Goal: Task Accomplishment & Management: Manage account settings

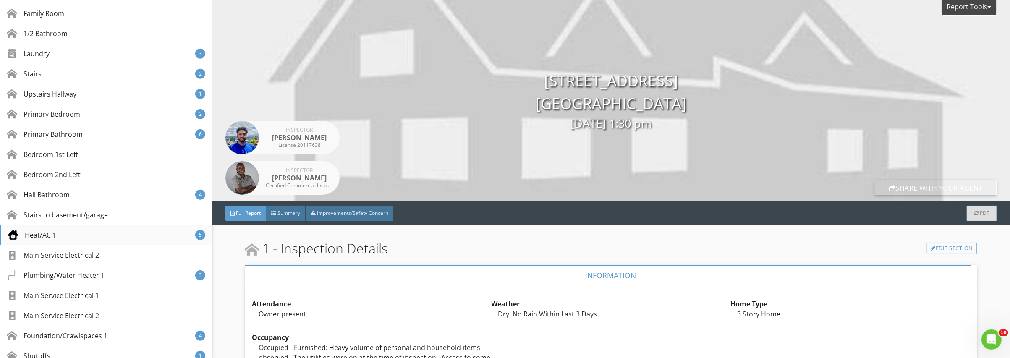
scroll to position [462, 0]
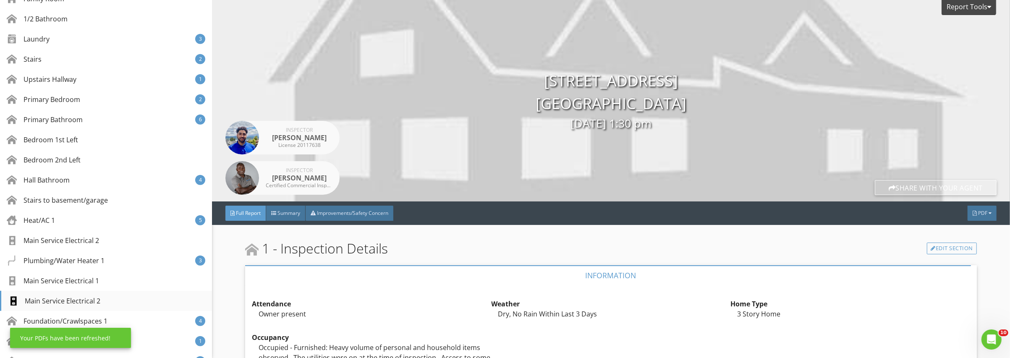
click at [89, 299] on div "Main Service Electrical 2" at bounding box center [54, 301] width 92 height 10
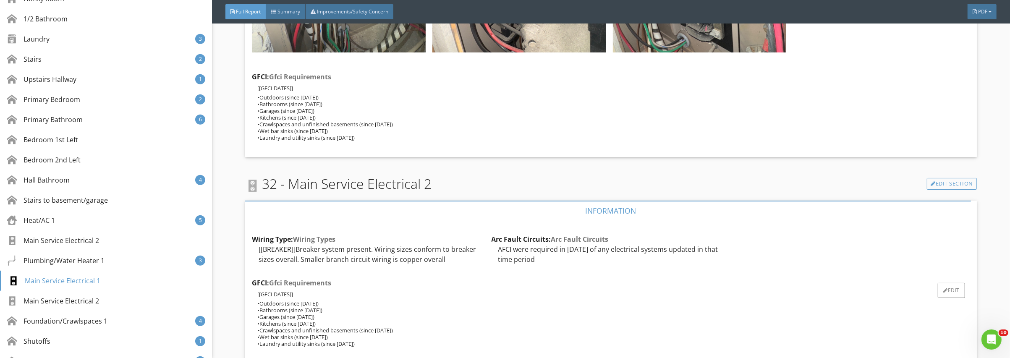
scroll to position [25431, 0]
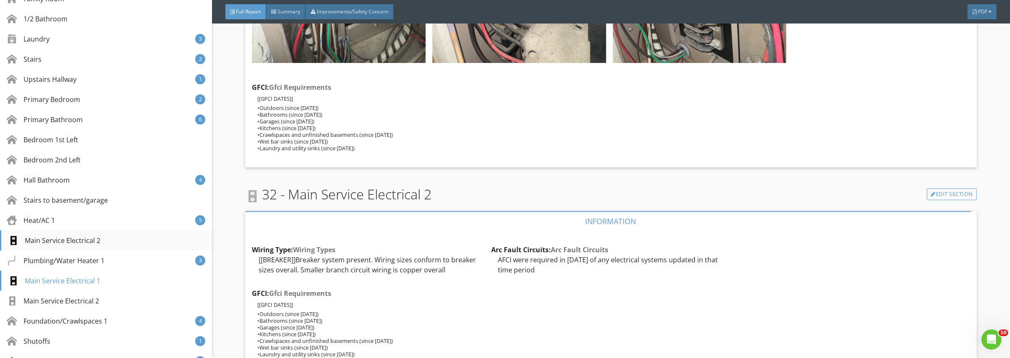
click at [80, 239] on div "Main Service Electrical 2" at bounding box center [54, 241] width 92 height 10
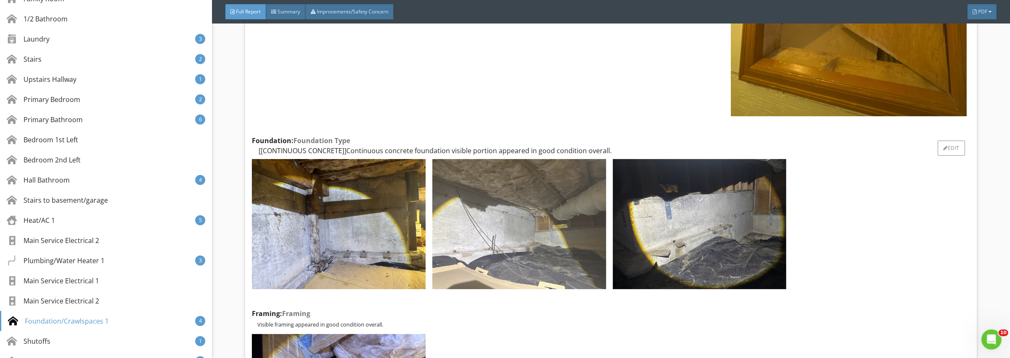
scroll to position [26156, 0]
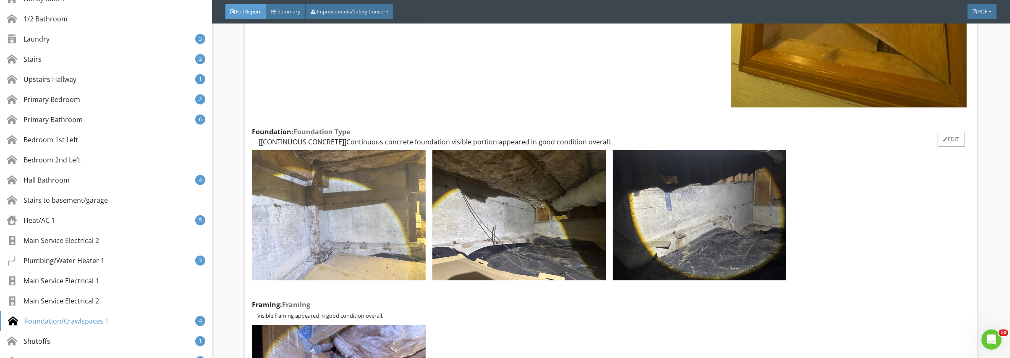
click at [314, 170] on img at bounding box center [339, 215] width 174 height 130
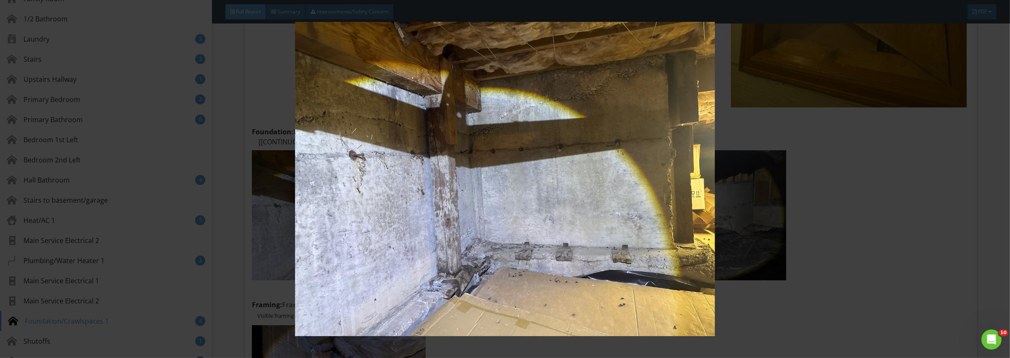
click at [538, 137] on img at bounding box center [505, 179] width 934 height 315
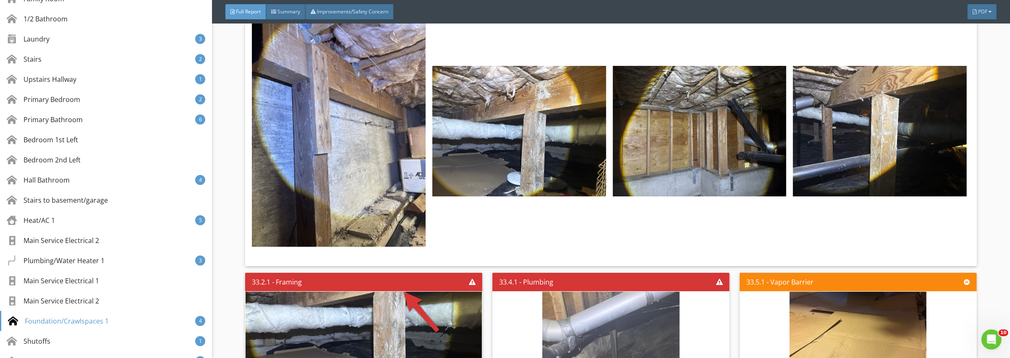
scroll to position [26492, 0]
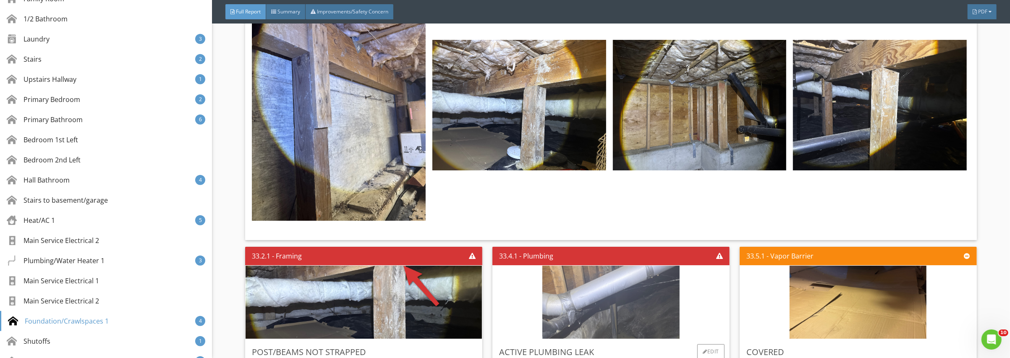
click at [614, 232] on img at bounding box center [610, 302] width 137 height 183
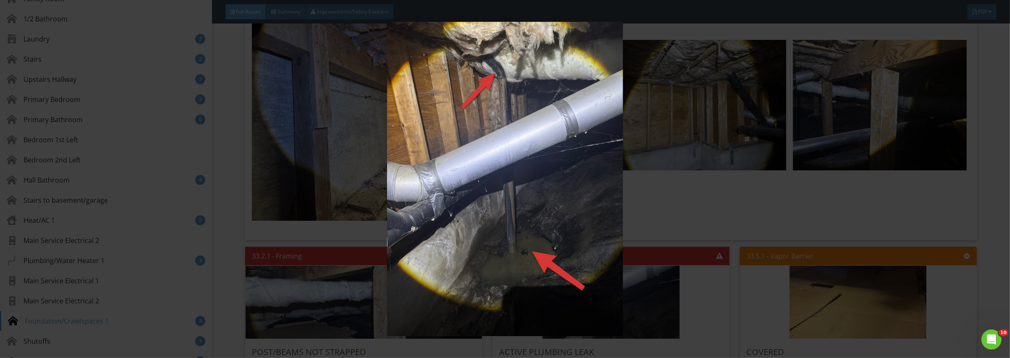
click at [685, 311] on img at bounding box center [505, 179] width 934 height 315
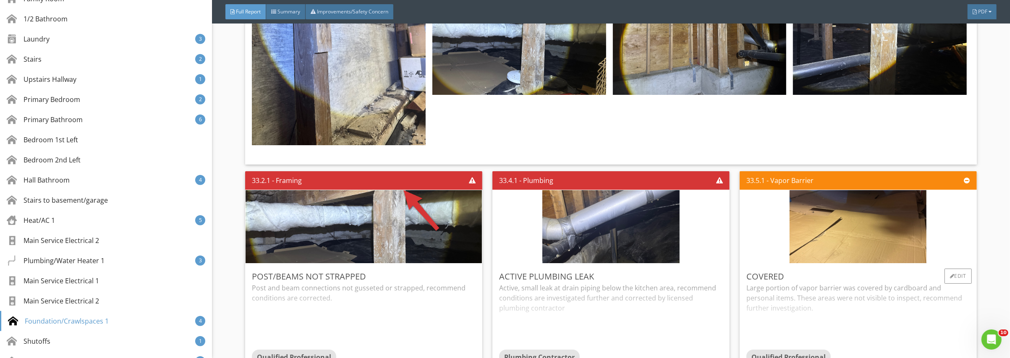
scroll to position [26576, 0]
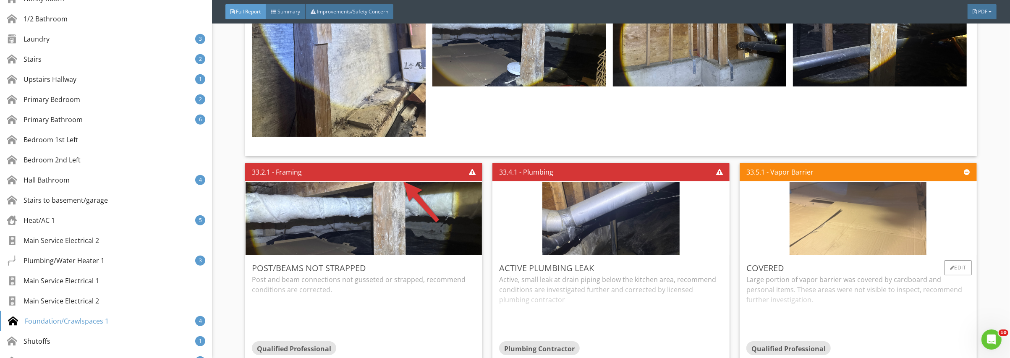
click at [830, 149] on img at bounding box center [858, 218] width 137 height 183
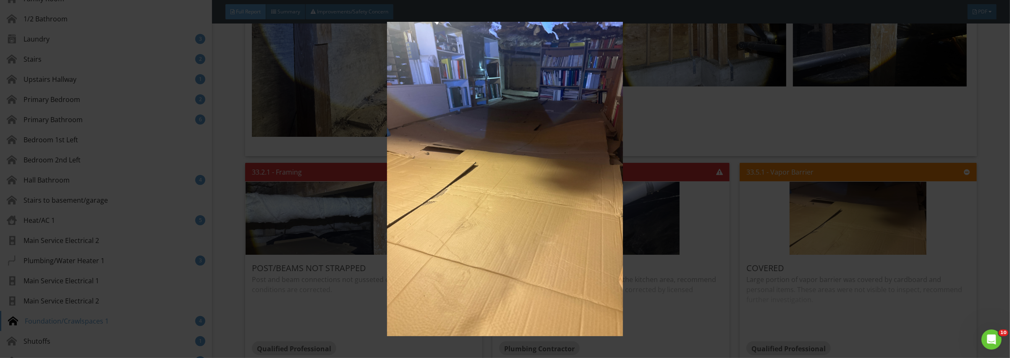
click at [523, 246] on img at bounding box center [505, 179] width 934 height 315
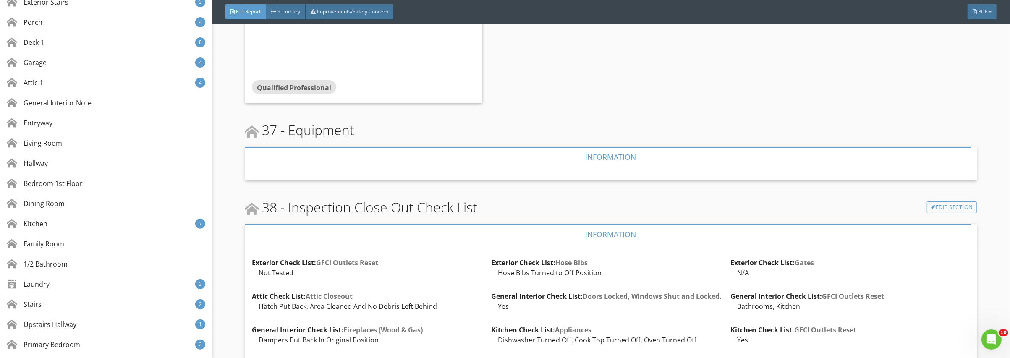
scroll to position [0, 0]
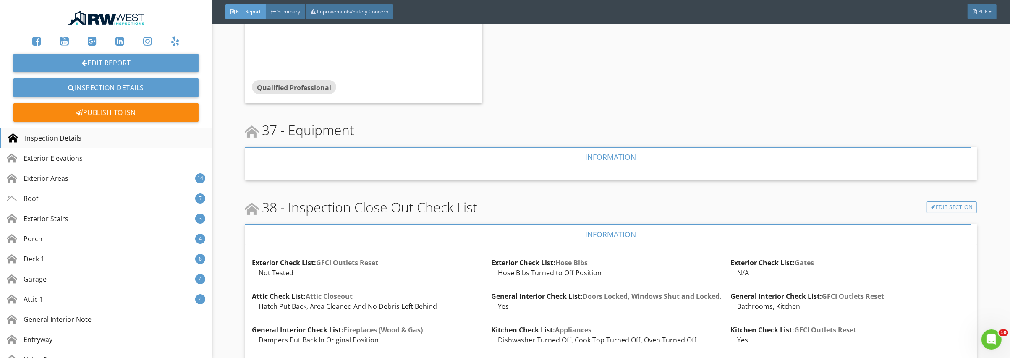
click at [58, 136] on div "Inspection Details" at bounding box center [44, 138] width 73 height 10
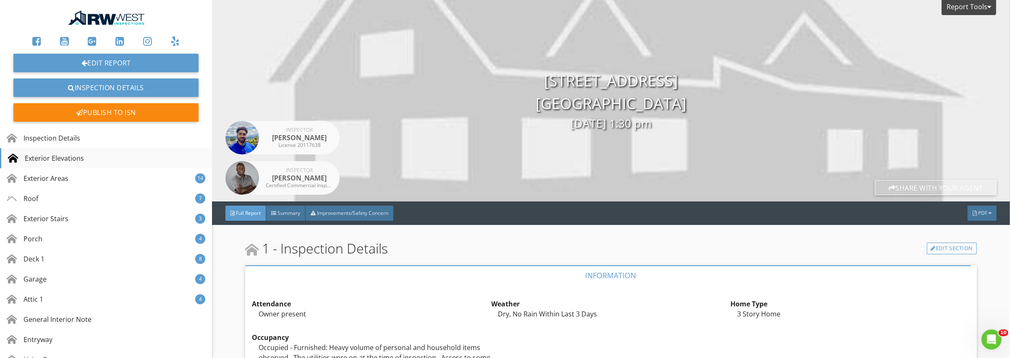
click at [60, 158] on div "Exterior Elevations" at bounding box center [46, 158] width 76 height 10
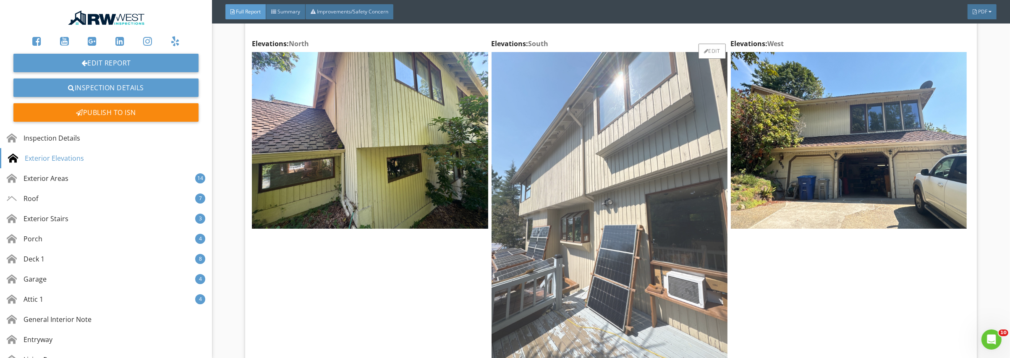
scroll to position [551, 0]
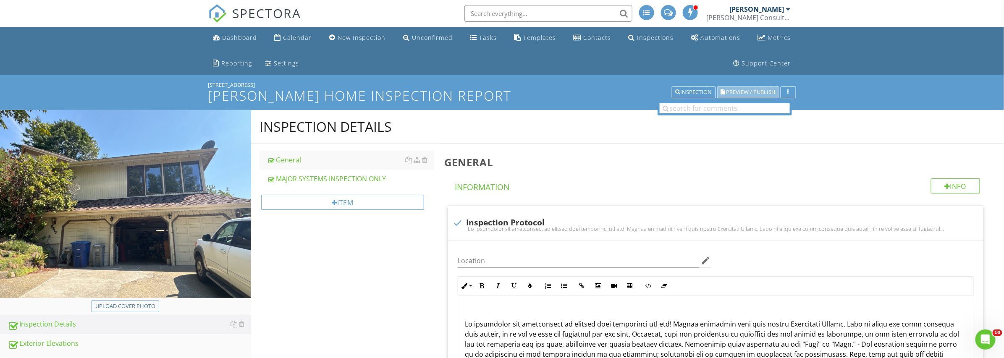
click at [753, 90] on span "Preview / Publish" at bounding box center [750, 92] width 49 height 5
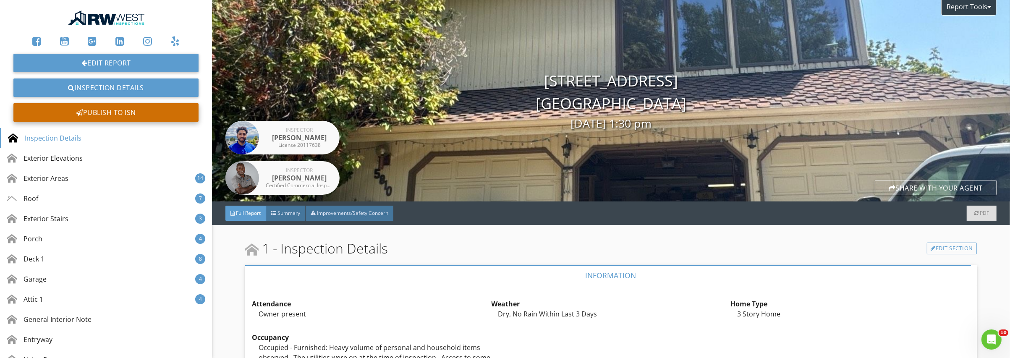
click at [110, 113] on div "Publish to ISN" at bounding box center [105, 112] width 185 height 18
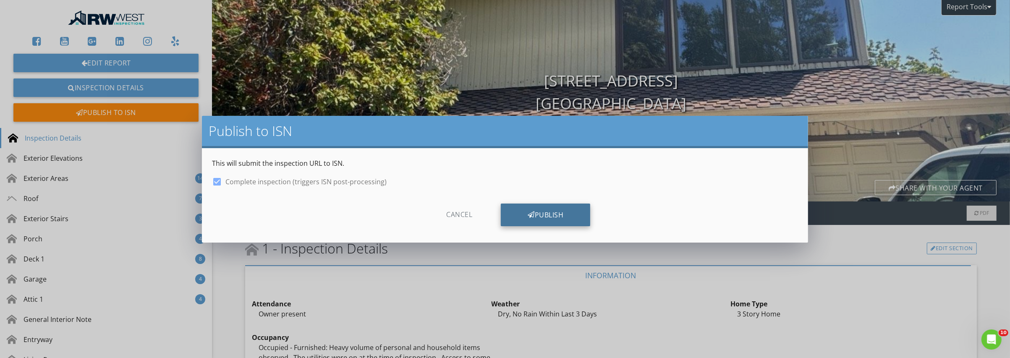
click at [536, 213] on div "Publish" at bounding box center [545, 215] width 89 height 23
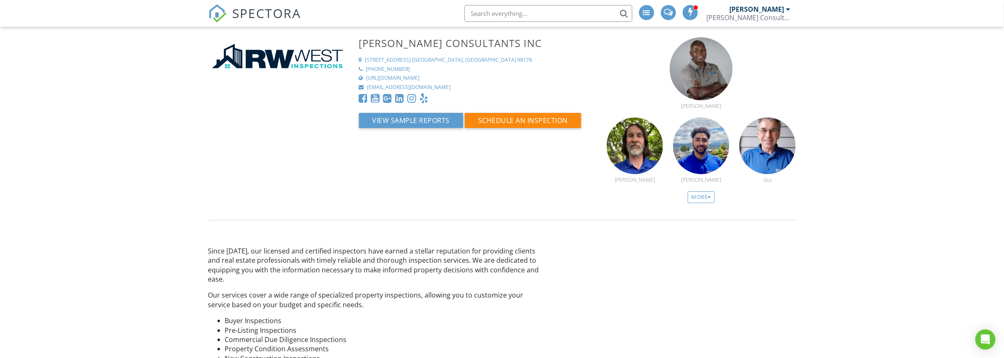
drag, startPoint x: 537, startPoint y: 15, endPoint x: 544, endPoint y: 15, distance: 7.6
click at [537, 14] on input "text" at bounding box center [548, 13] width 168 height 17
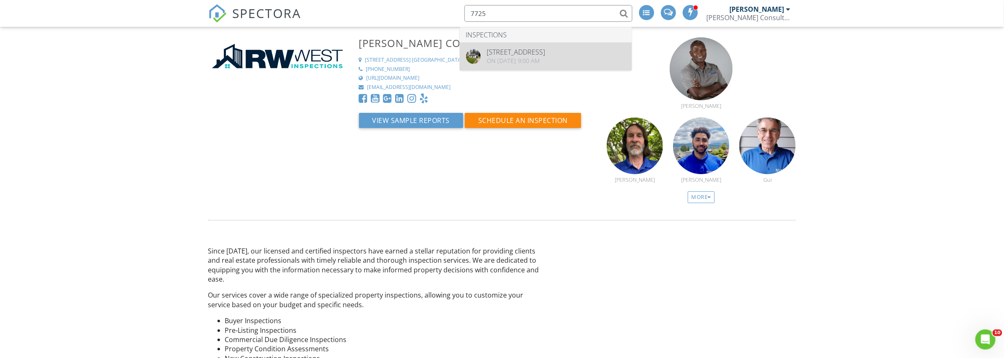
type input "7725"
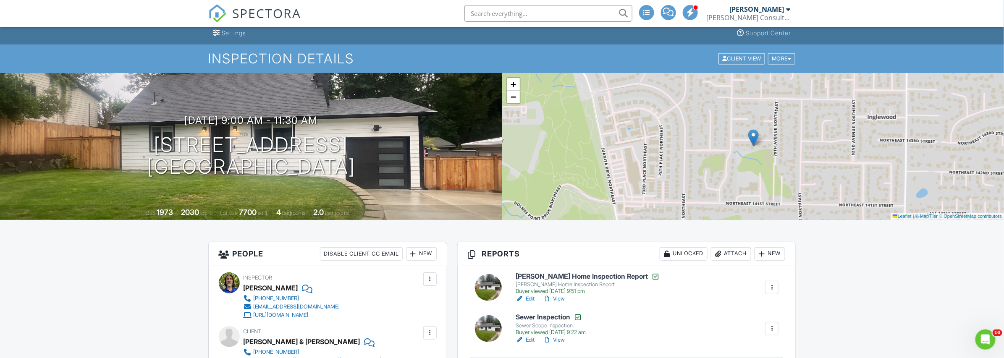
scroll to position [126, 0]
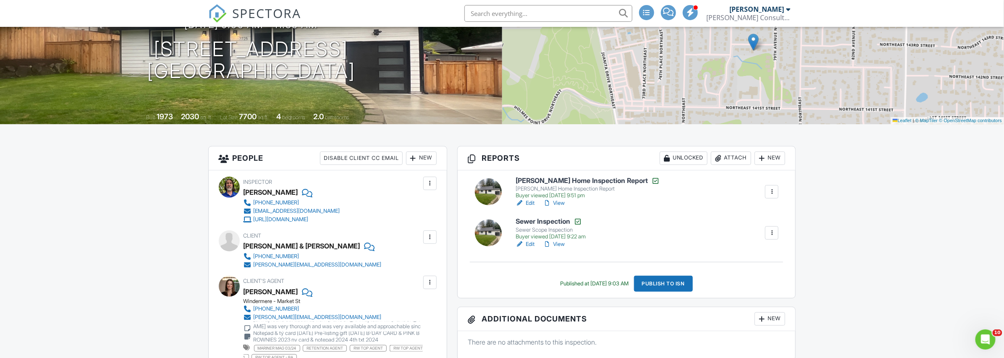
click at [565, 204] on link "View" at bounding box center [554, 203] width 22 height 8
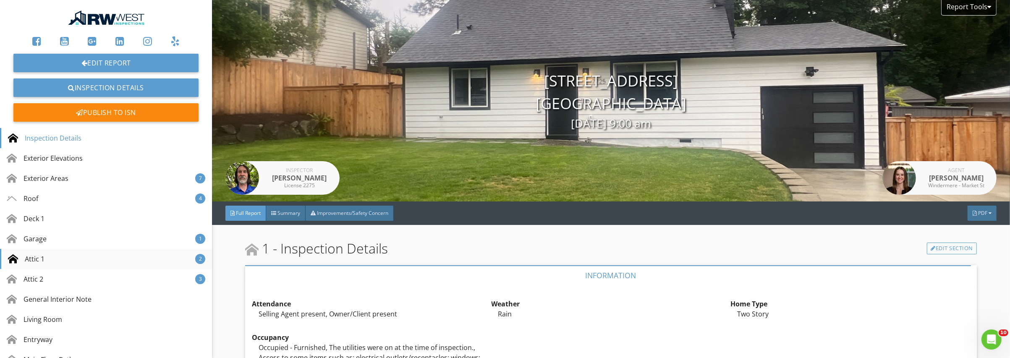
click at [50, 256] on div "Attic 1 2" at bounding box center [106, 259] width 212 height 20
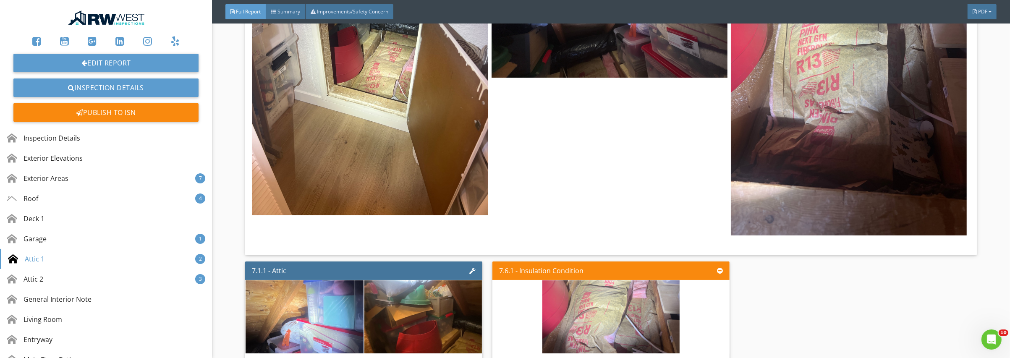
scroll to position [6361, 0]
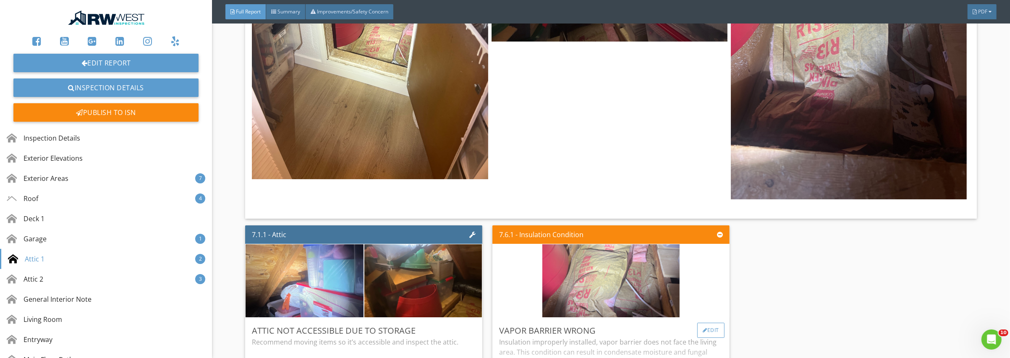
click at [707, 323] on div "Edit" at bounding box center [710, 330] width 27 height 15
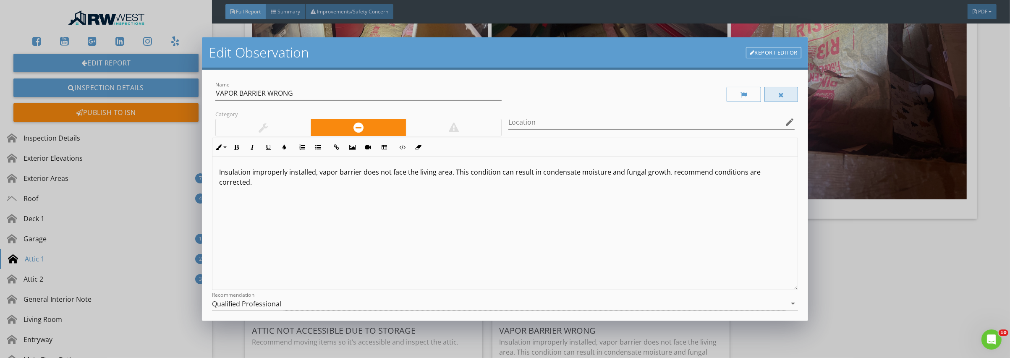
click at [778, 96] on div at bounding box center [781, 95] width 6 height 7
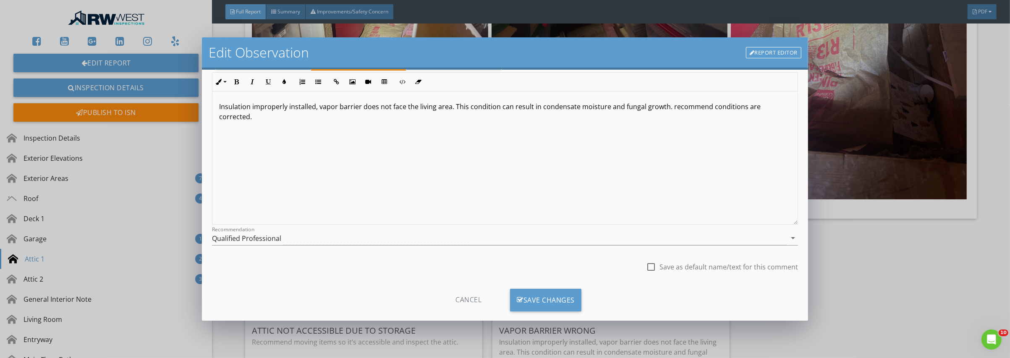
scroll to position [79, 0]
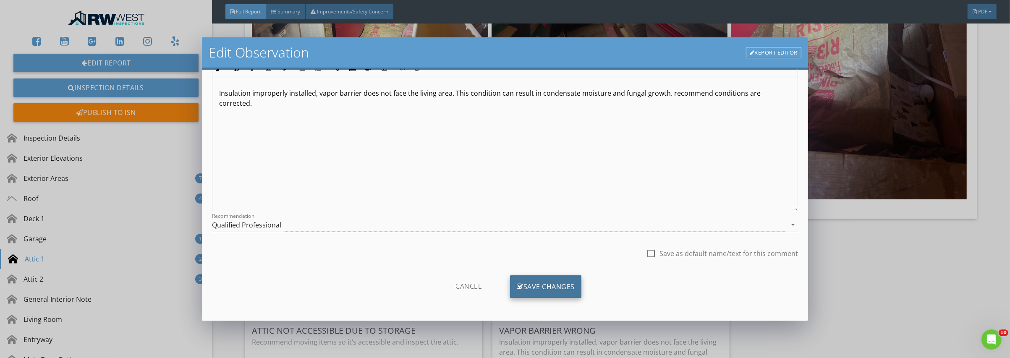
click at [542, 290] on div "Save Changes" at bounding box center [545, 286] width 71 height 23
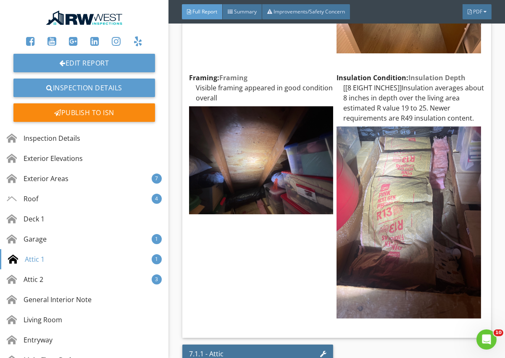
scroll to position [5227, 0]
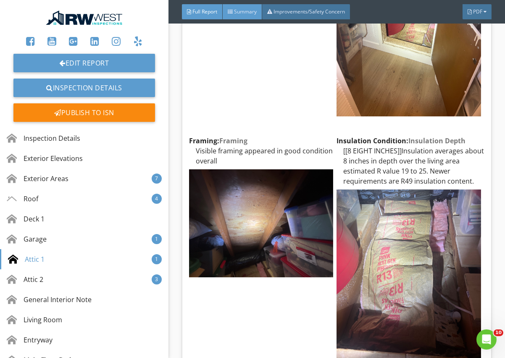
click at [249, 13] on span "Summary" at bounding box center [245, 11] width 23 height 7
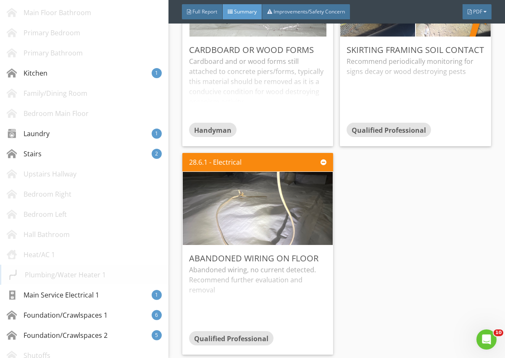
scroll to position [420, 0]
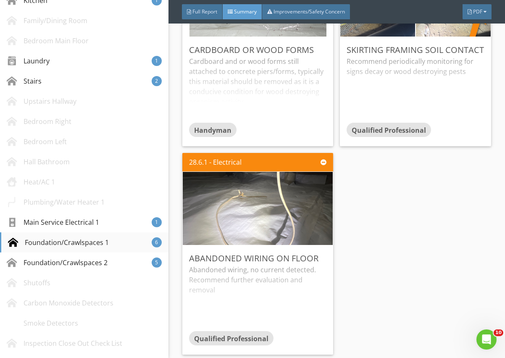
click at [69, 239] on div "Foundation/Crawlspaces 1" at bounding box center [58, 242] width 101 height 10
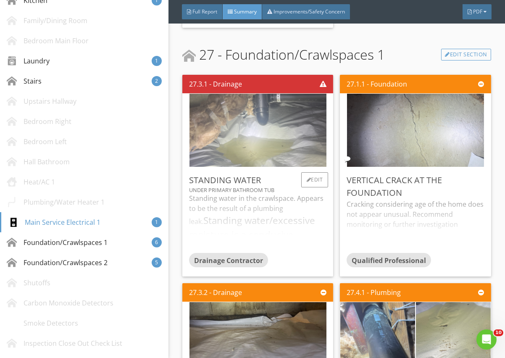
scroll to position [2743, 0]
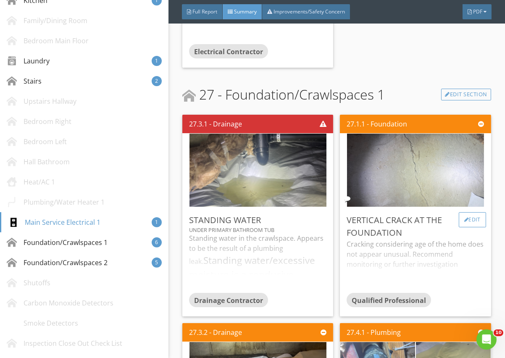
click at [463, 219] on div "Edit" at bounding box center [471, 219] width 27 height 15
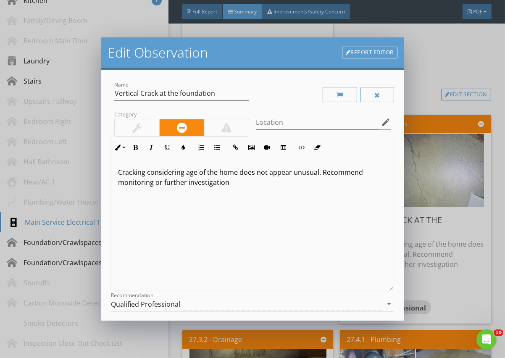
click at [134, 129] on div at bounding box center [136, 128] width 9 height 10
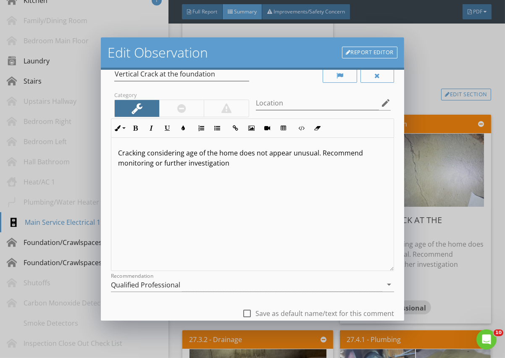
scroll to position [79, 0]
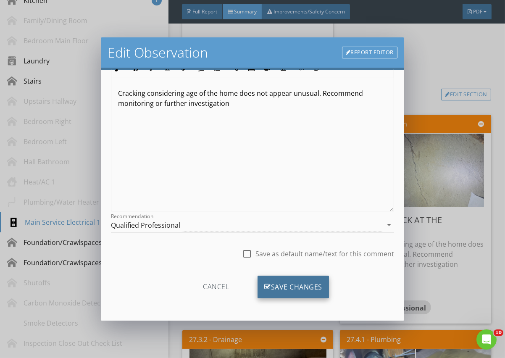
click at [294, 288] on div "Save Changes" at bounding box center [292, 286] width 71 height 23
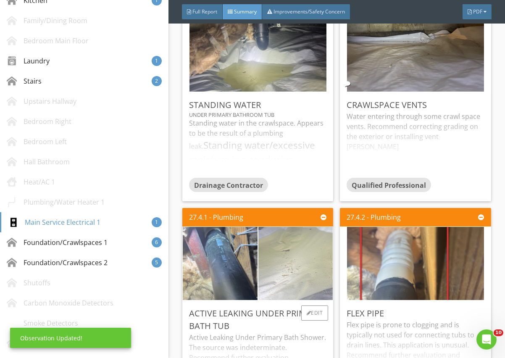
scroll to position [2869, 0]
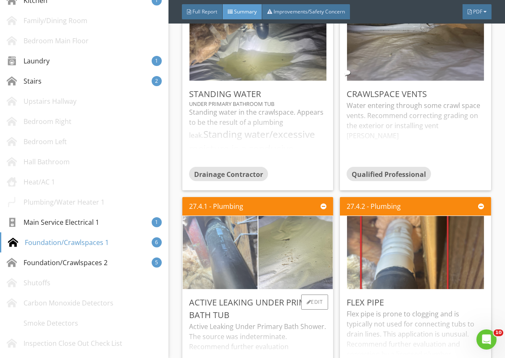
click at [217, 245] on img at bounding box center [220, 252] width 137 height 183
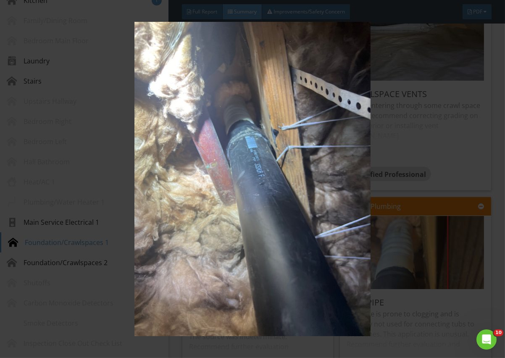
click at [289, 202] on img at bounding box center [252, 179] width 454 height 314
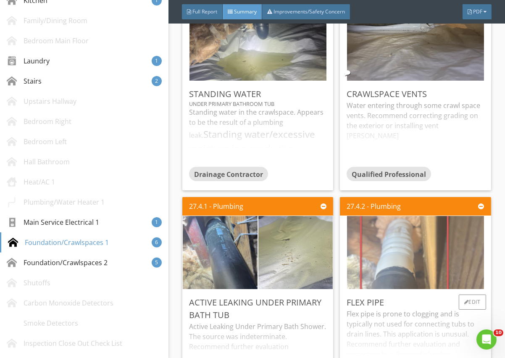
click at [397, 252] on img at bounding box center [415, 252] width 137 height 183
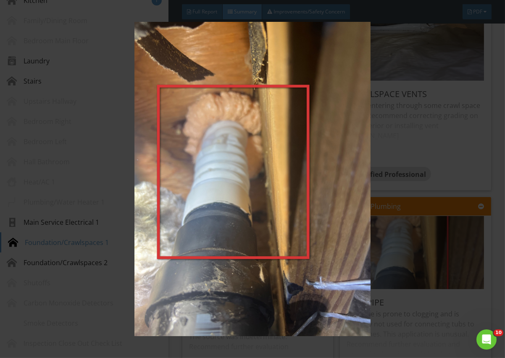
click at [453, 220] on img at bounding box center [252, 179] width 454 height 314
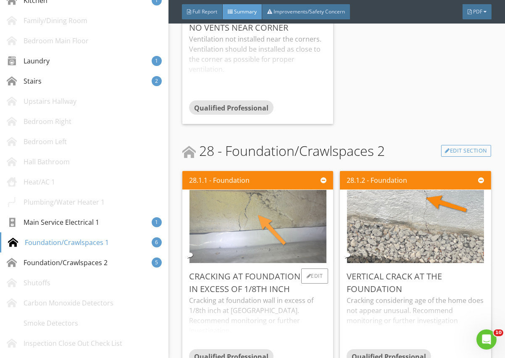
scroll to position [3373, 0]
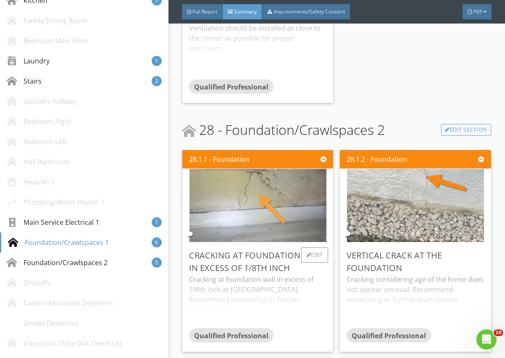
click at [267, 194] on img at bounding box center [257, 205] width 137 height 183
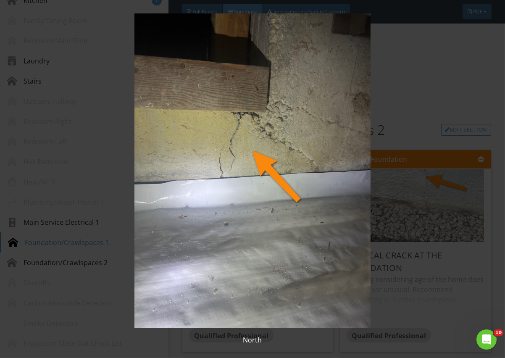
click at [285, 232] on img at bounding box center [252, 170] width 454 height 314
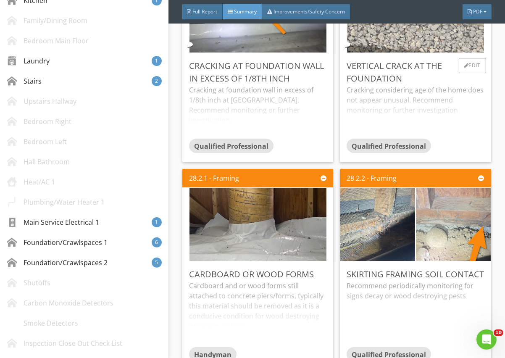
scroll to position [3457, 0]
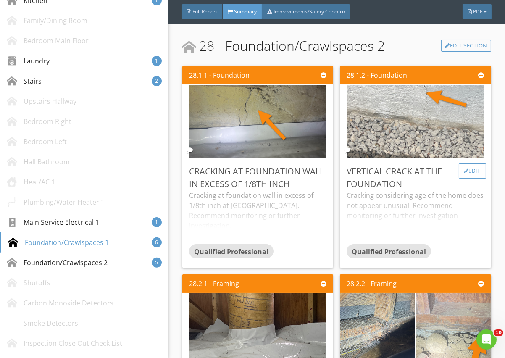
click at [466, 171] on div "Edit" at bounding box center [471, 170] width 27 height 15
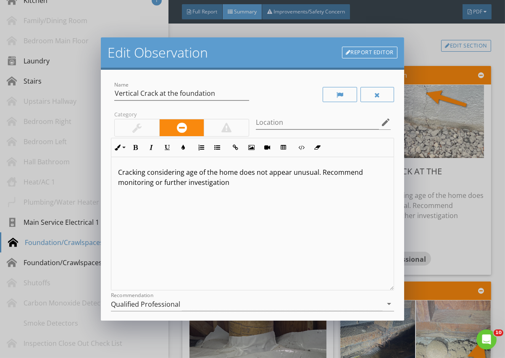
drag, startPoint x: 128, startPoint y: 129, endPoint x: 141, endPoint y: 128, distance: 13.1
click at [129, 129] on div at bounding box center [137, 127] width 44 height 17
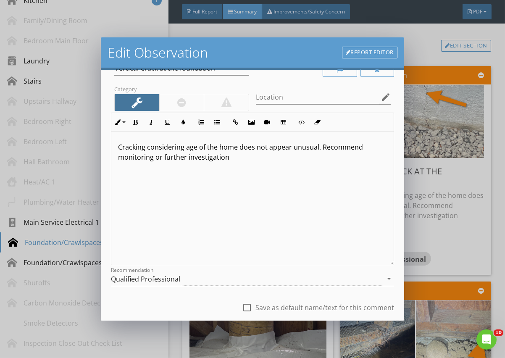
scroll to position [79, 0]
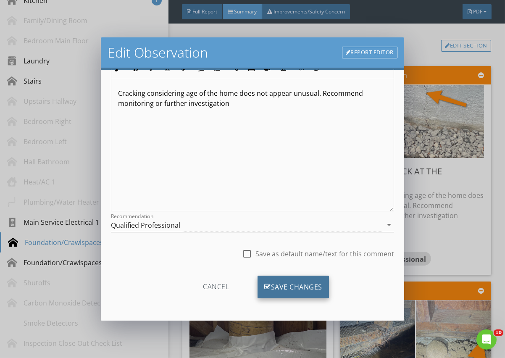
click at [290, 286] on div "Save Changes" at bounding box center [292, 286] width 71 height 23
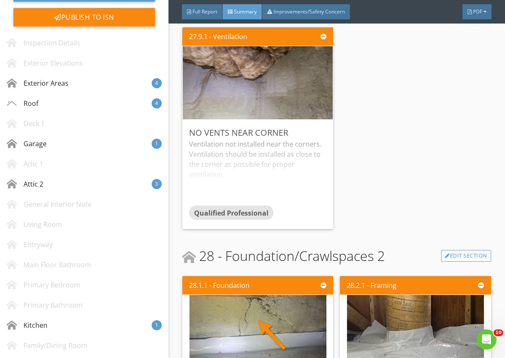
scroll to position [0, 0]
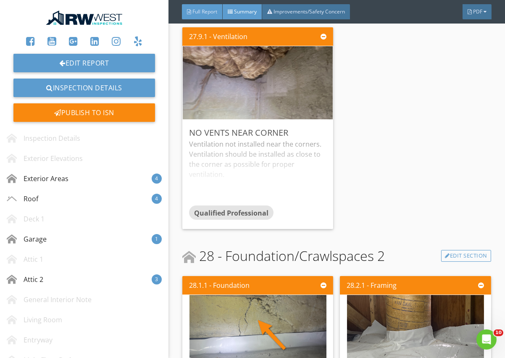
click at [190, 9] on div at bounding box center [189, 11] width 4 height 5
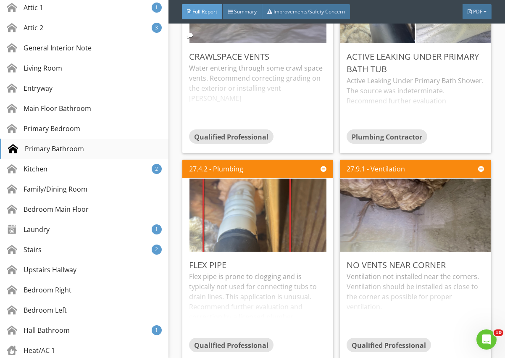
scroll to position [252, 0]
click at [61, 148] on div "Primary Bathroom" at bounding box center [46, 148] width 76 height 10
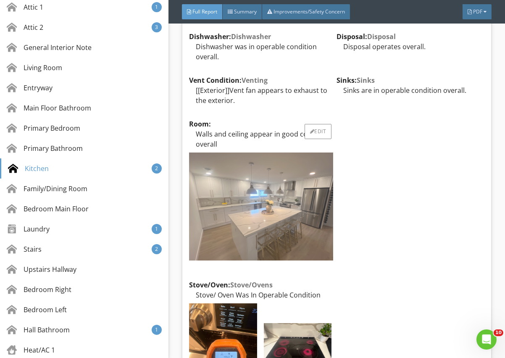
scroll to position [9683, 0]
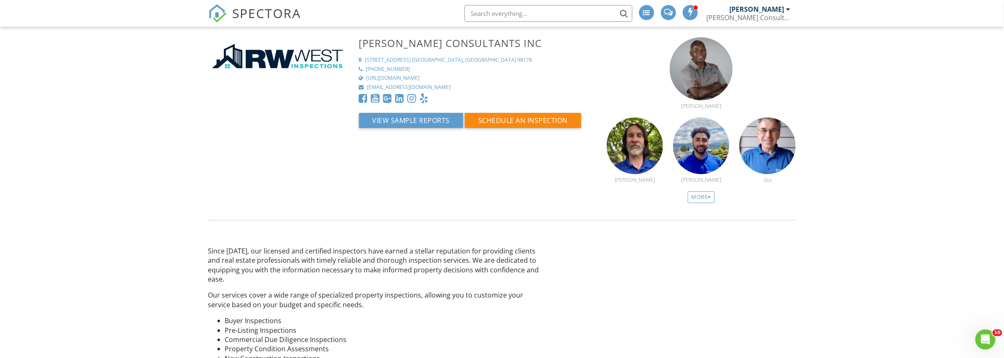
click at [505, 16] on input "text" at bounding box center [548, 13] width 168 height 17
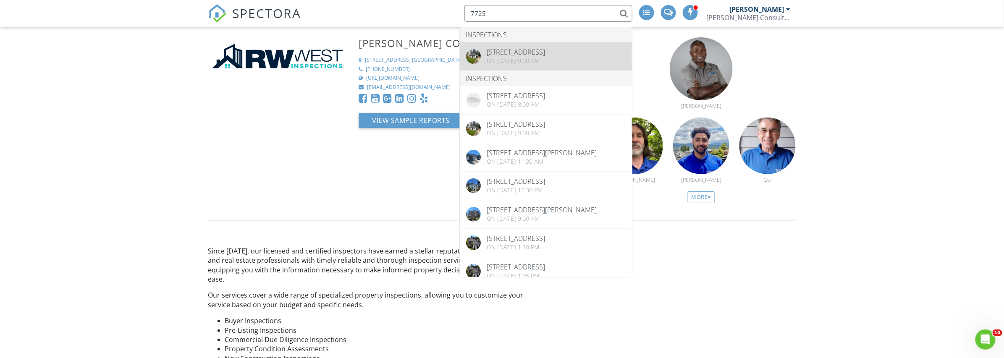
type input "7725"
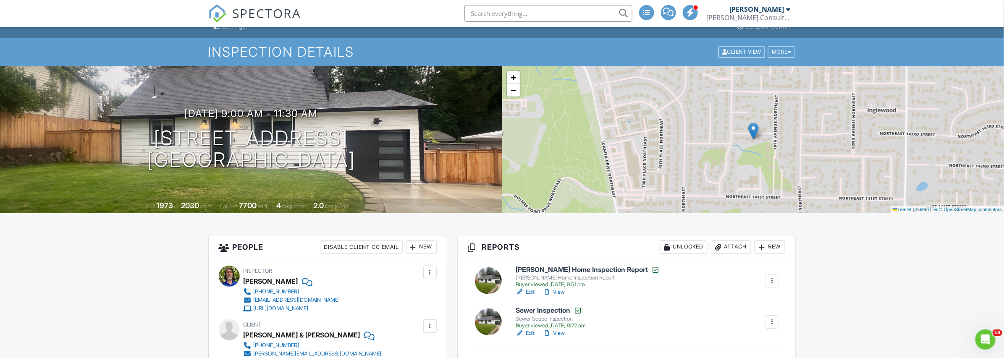
scroll to position [42, 0]
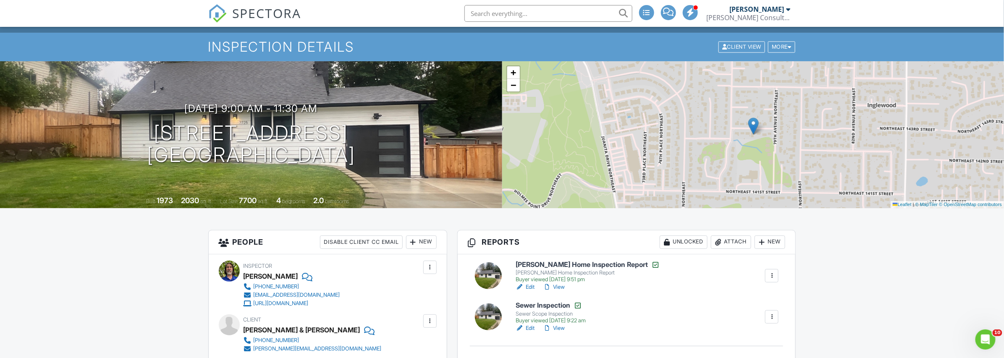
click at [526, 285] on link "Edit" at bounding box center [525, 287] width 19 height 8
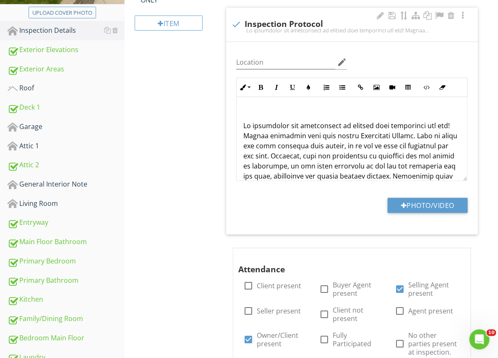
scroll to position [210, 0]
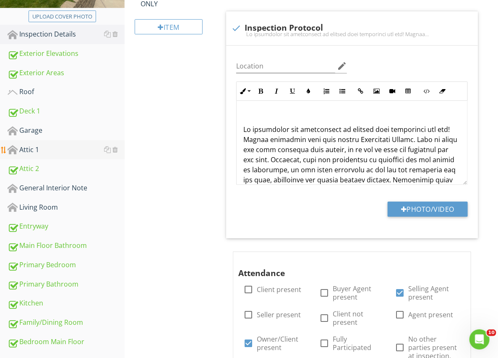
click at [29, 149] on div "Attic 1" at bounding box center [66, 149] width 117 height 11
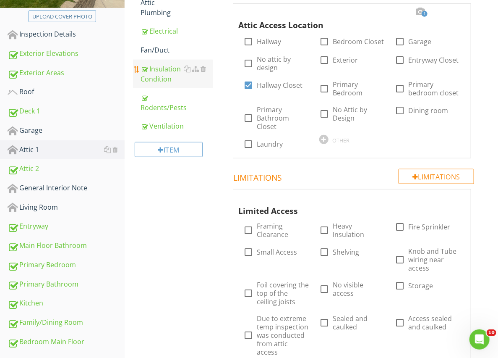
click at [160, 72] on div "Insulation Condition" at bounding box center [177, 74] width 73 height 20
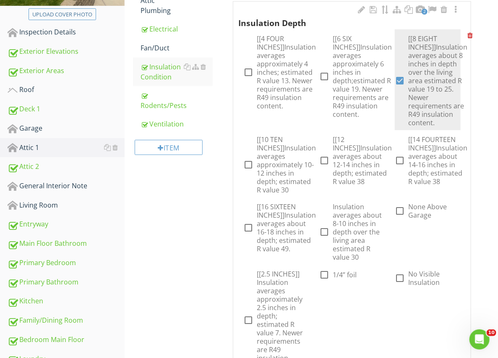
scroll to position [210, 0]
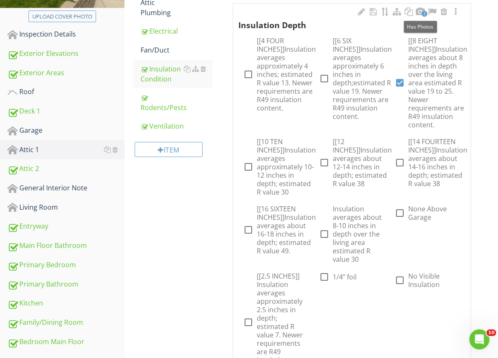
click at [422, 14] on span "2" at bounding box center [425, 14] width 6 height 6
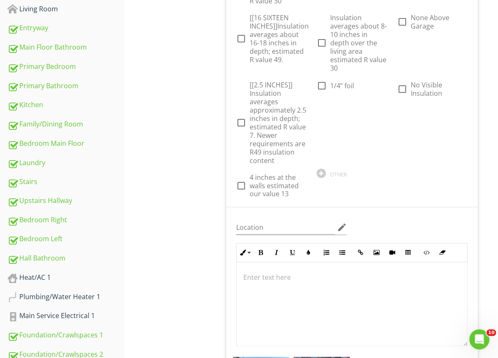
scroll to position [546, 0]
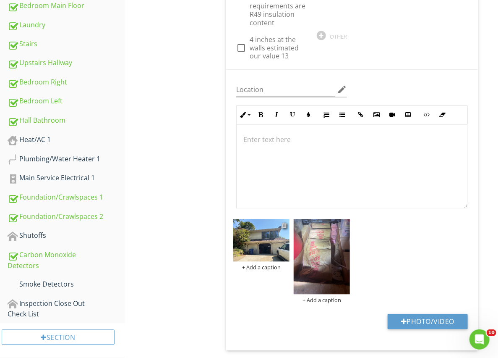
click at [284, 224] on div at bounding box center [284, 225] width 5 height 7
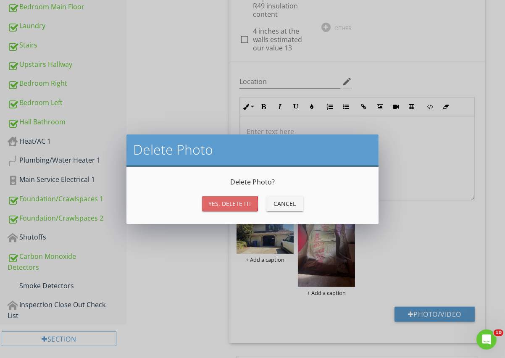
click at [235, 204] on div "Yes, Delete it!" at bounding box center [230, 203] width 42 height 9
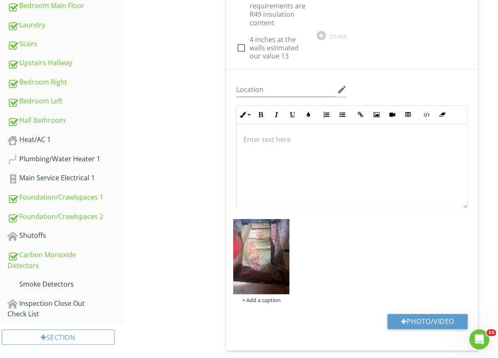
click at [382, 252] on div "+ Add a caption" at bounding box center [352, 261] width 242 height 89
drag, startPoint x: 374, startPoint y: 270, endPoint x: 372, endPoint y: 266, distance: 4.3
click at [373, 269] on div "+ Add a caption" at bounding box center [352, 261] width 242 height 89
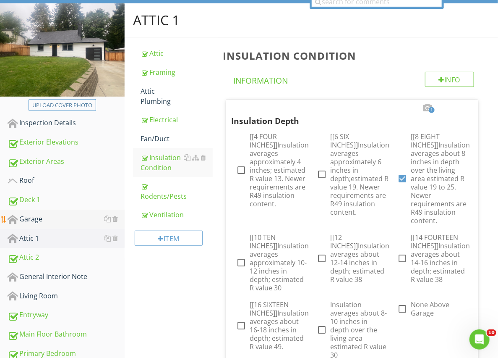
scroll to position [126, 0]
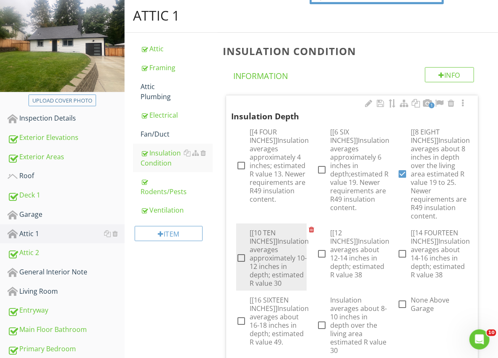
drag, startPoint x: 37, startPoint y: 159, endPoint x: 258, endPoint y: 230, distance: 231.5
click at [37, 159] on div "Exterior Areas" at bounding box center [66, 157] width 117 height 11
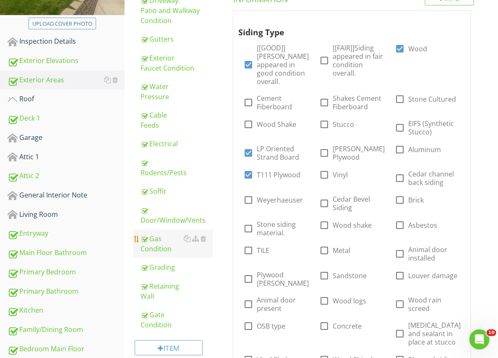
scroll to position [210, 0]
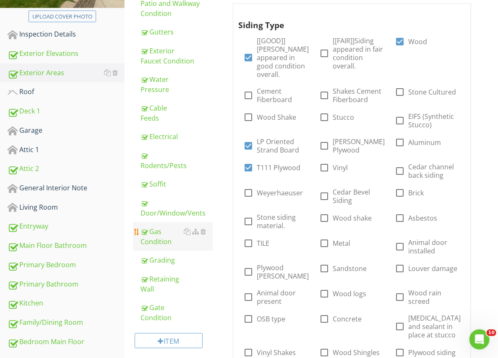
click at [161, 235] on div "Gas Condition" at bounding box center [177, 236] width 73 height 20
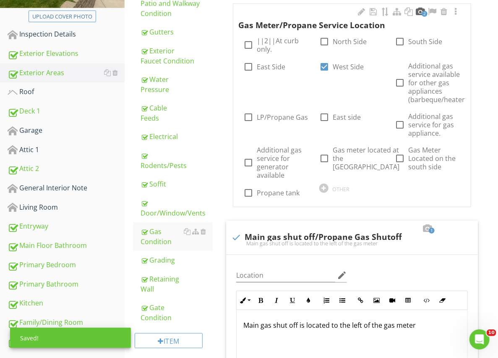
click at [422, 10] on div at bounding box center [421, 12] width 10 height 8
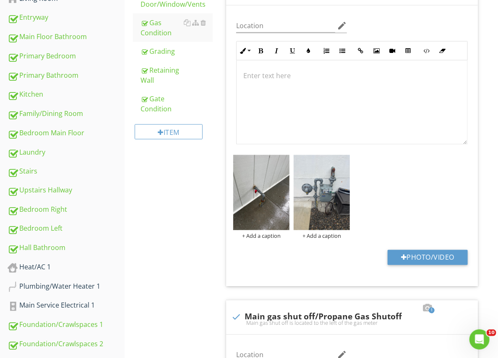
scroll to position [420, 0]
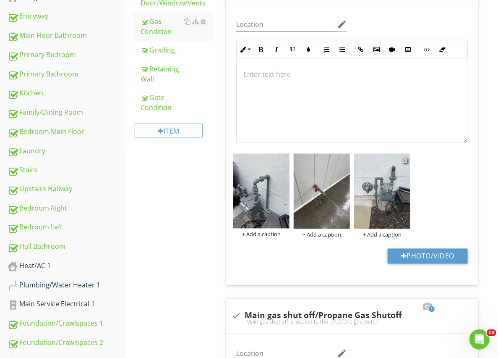
click at [405, 159] on div at bounding box center [405, 160] width 5 height 7
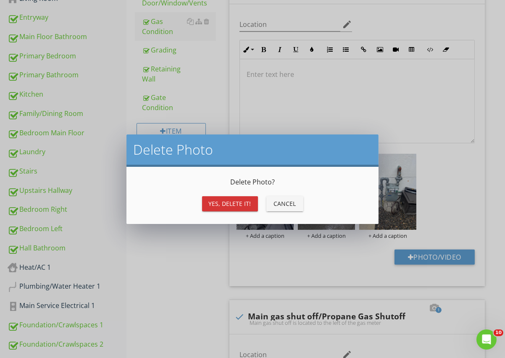
click at [235, 202] on div "Yes, Delete it!" at bounding box center [230, 203] width 42 height 9
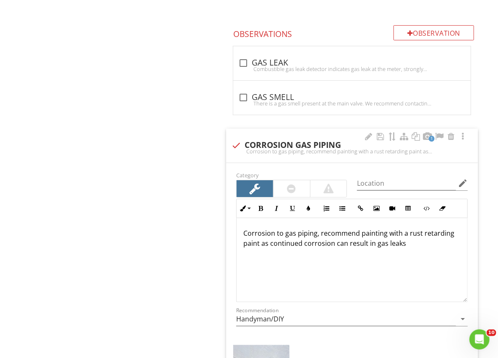
scroll to position [1133, 0]
click at [234, 147] on div "Corrosion to gas piping, recommend painting with a rust retarding paint as cont…" at bounding box center [352, 150] width 242 height 7
checkbox input "true"
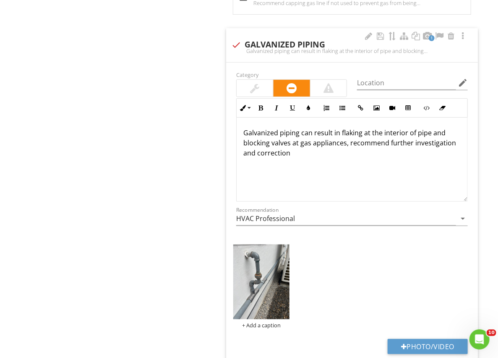
scroll to position [1427, 0]
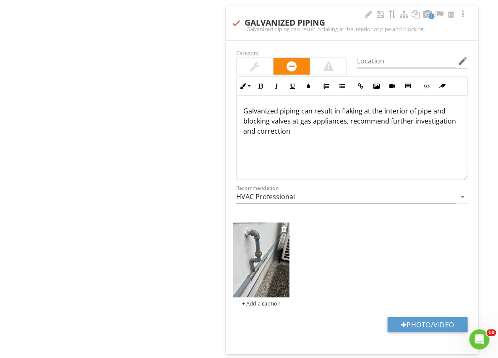
click at [275, 251] on img at bounding box center [261, 259] width 56 height 75
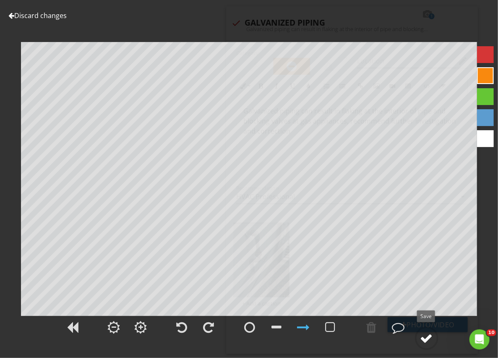
click at [429, 338] on div at bounding box center [427, 338] width 13 height 13
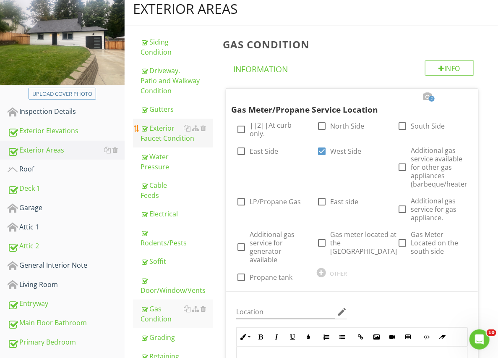
scroll to position [126, 0]
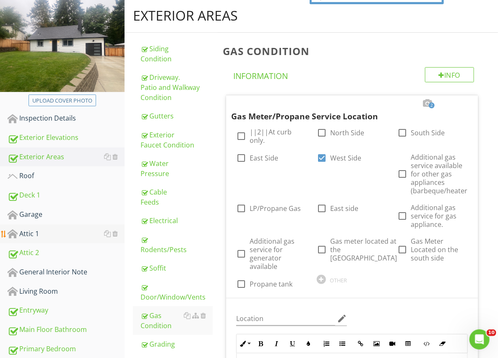
click at [38, 230] on div "Attic 1" at bounding box center [66, 233] width 117 height 11
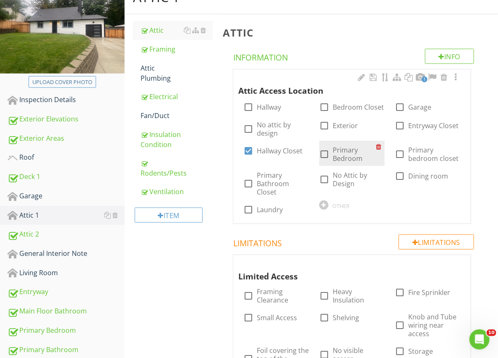
scroll to position [126, 0]
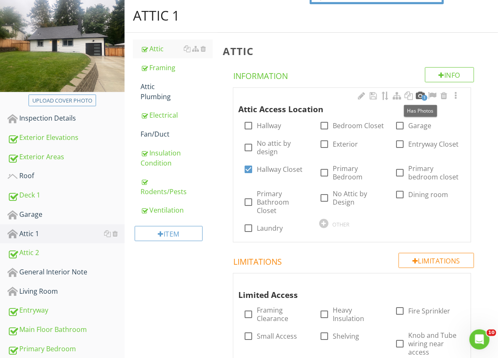
click at [421, 97] on div at bounding box center [421, 96] width 10 height 8
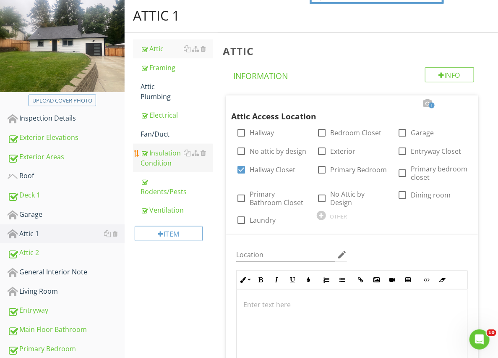
click at [152, 158] on div "Insulation Condition" at bounding box center [177, 158] width 73 height 20
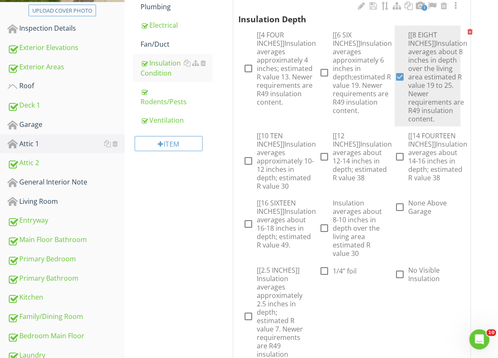
scroll to position [210, 0]
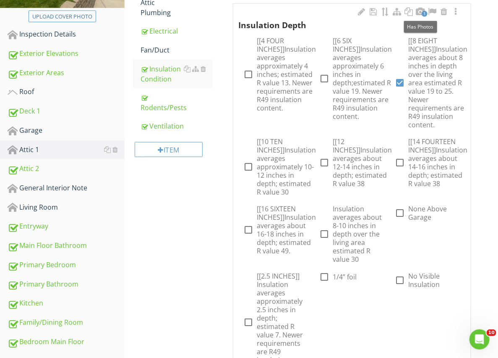
click at [425, 11] on span "1" at bounding box center [425, 14] width 6 height 6
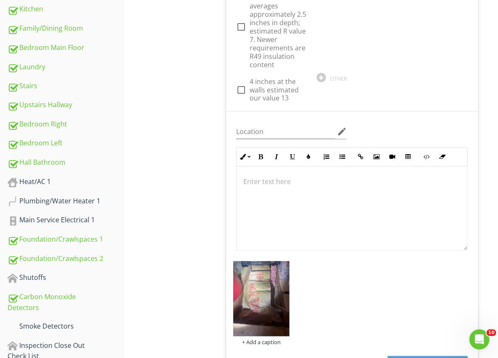
scroll to position [0, 0]
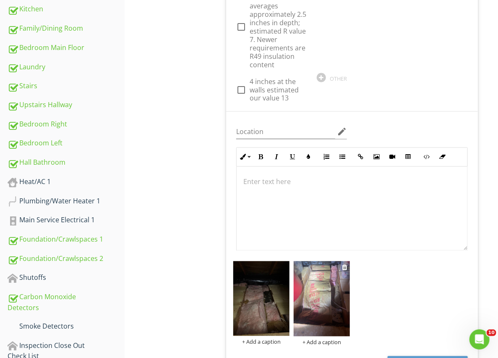
click at [339, 268] on img at bounding box center [322, 298] width 56 height 75
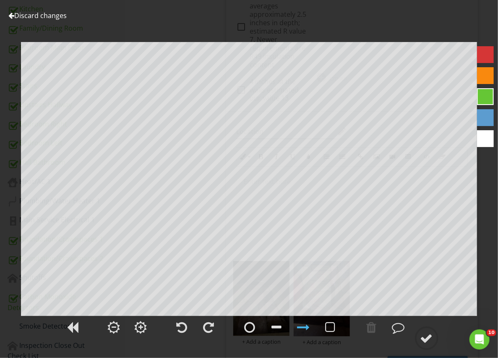
click at [18, 11] on link "Discard changes" at bounding box center [37, 15] width 58 height 9
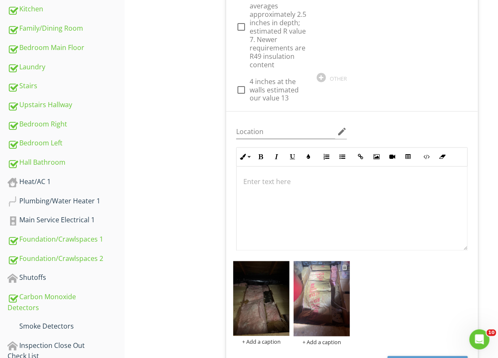
click at [343, 265] on div at bounding box center [344, 267] width 5 height 7
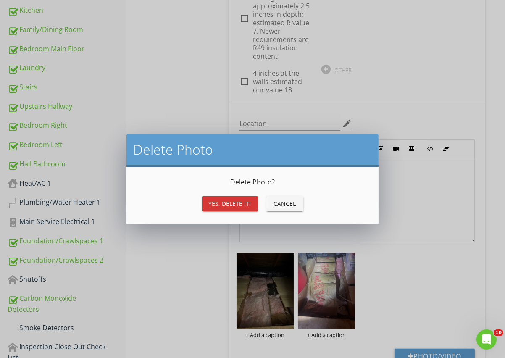
click at [231, 199] on div "Yes, Delete it!" at bounding box center [230, 203] width 42 height 9
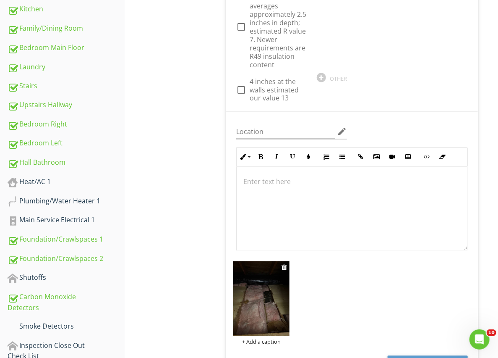
click at [273, 285] on img at bounding box center [261, 298] width 56 height 75
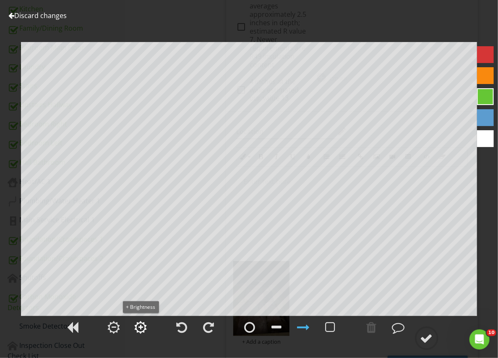
click at [141, 322] on div at bounding box center [141, 327] width 13 height 13
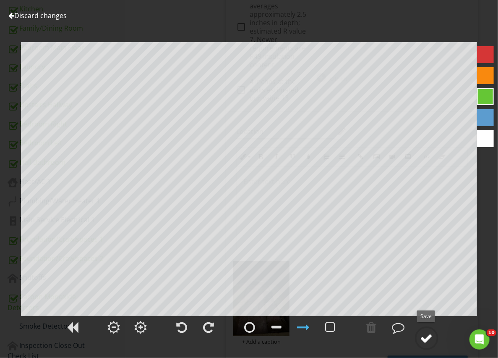
click at [428, 337] on div at bounding box center [427, 338] width 13 height 13
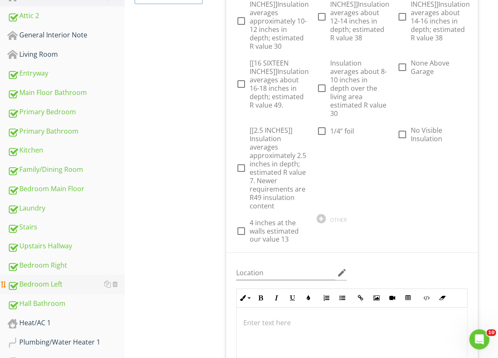
scroll to position [336, 0]
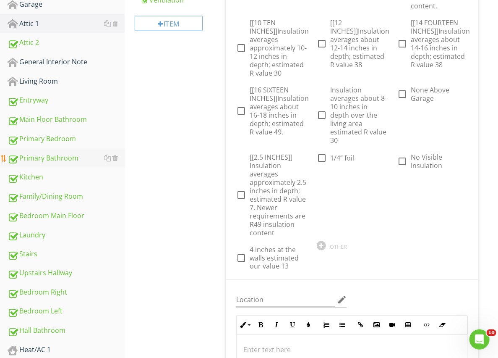
click at [47, 157] on div "Primary Bathroom" at bounding box center [66, 158] width 117 height 11
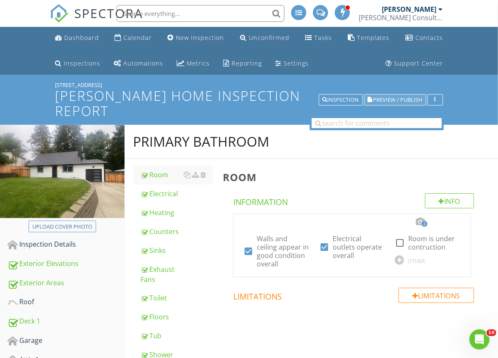
click at [418, 97] on span "Preview / Publish" at bounding box center [398, 99] width 49 height 5
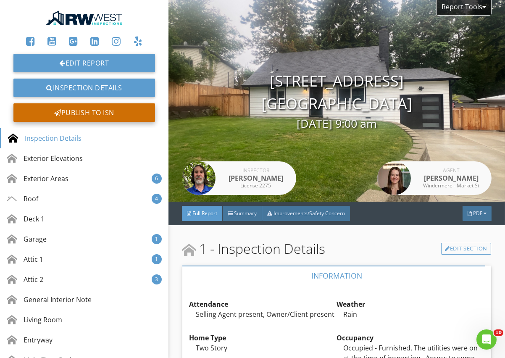
click at [116, 111] on div "Publish to ISN" at bounding box center [83, 112] width 141 height 18
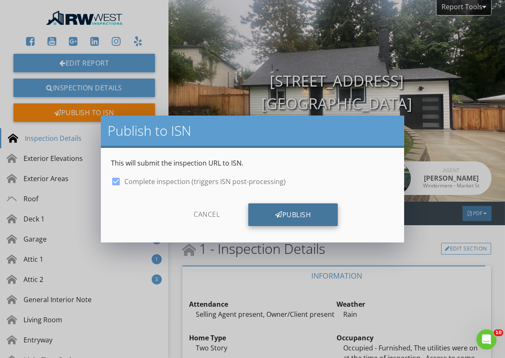
click at [285, 214] on div "Publish" at bounding box center [292, 214] width 89 height 23
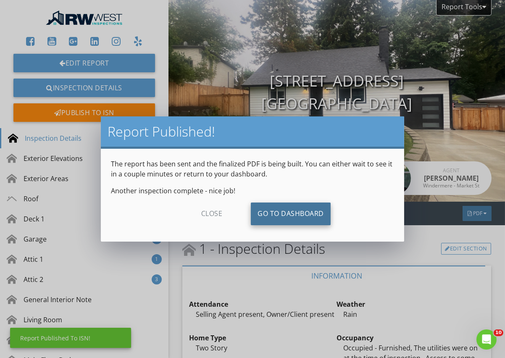
click at [283, 207] on link "Go To Dashboard" at bounding box center [291, 213] width 80 height 23
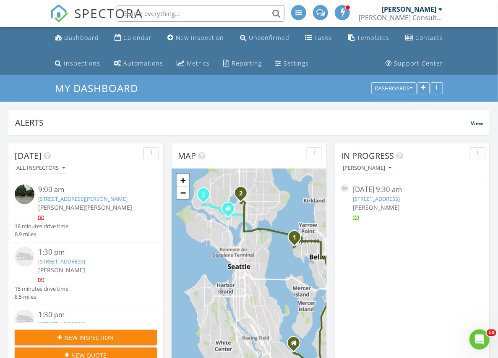
click at [180, 13] on input "text" at bounding box center [201, 13] width 168 height 17
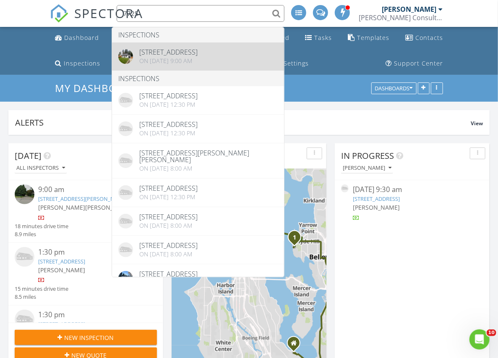
type input "7725"
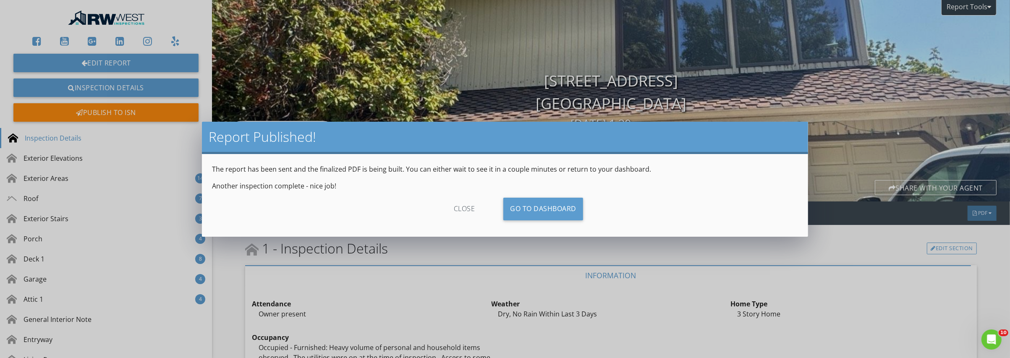
click at [459, 206] on div "close" at bounding box center [464, 209] width 75 height 23
